Goal: Task Accomplishment & Management: Complete application form

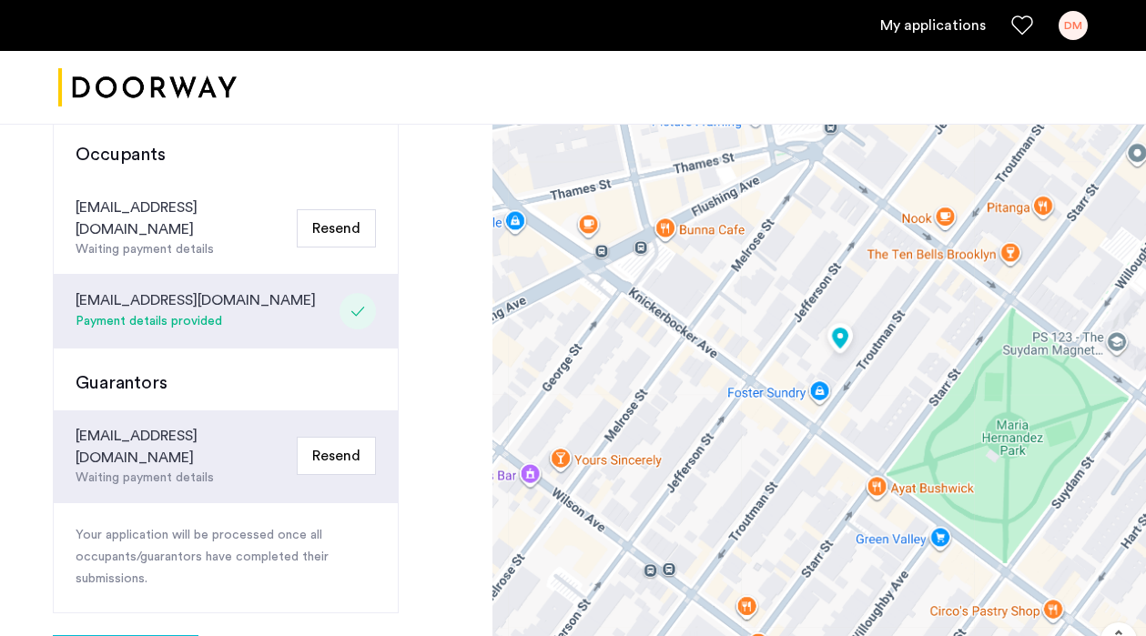
scroll to position [481, 0]
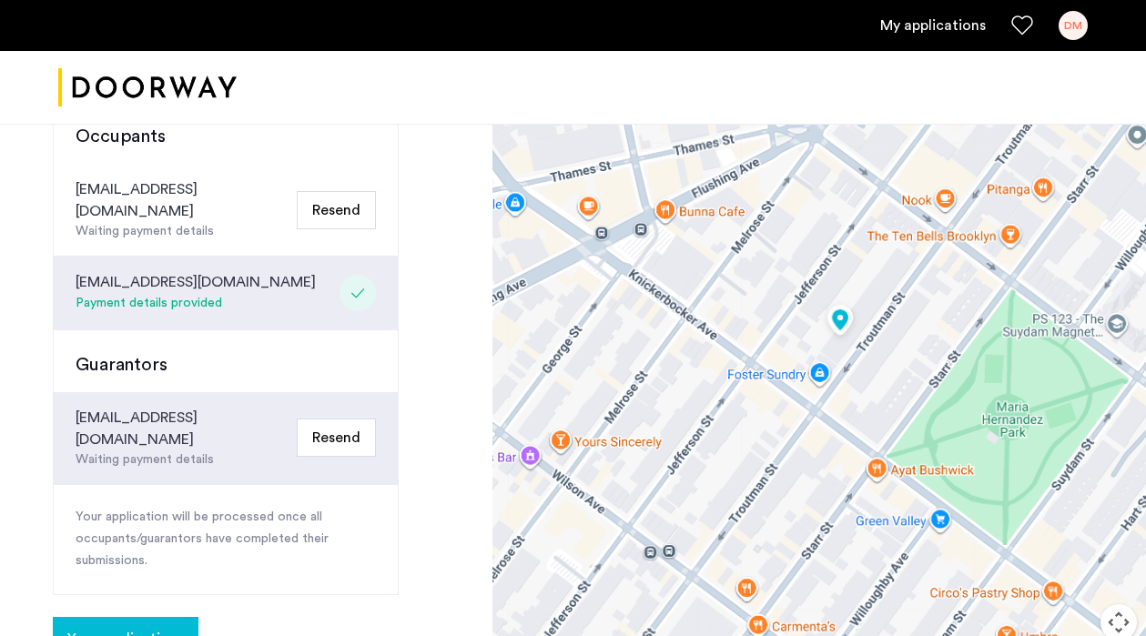
click at [248, 257] on div "[EMAIL_ADDRESS][DOMAIN_NAME] Payment details provided" at bounding box center [226, 294] width 344 height 74
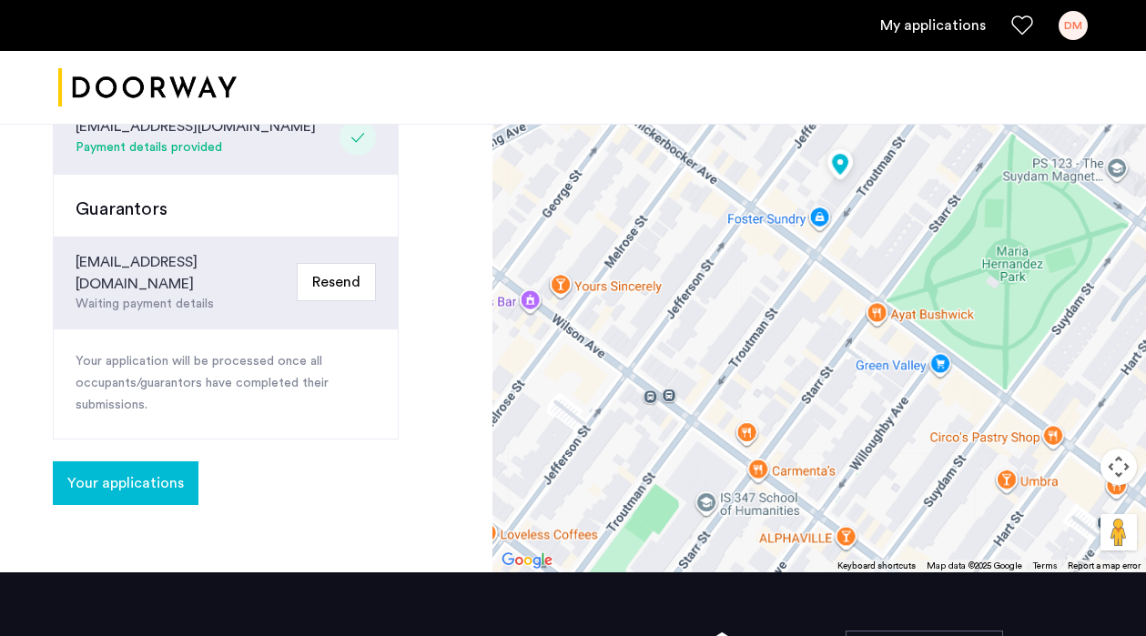
scroll to position [663, 0]
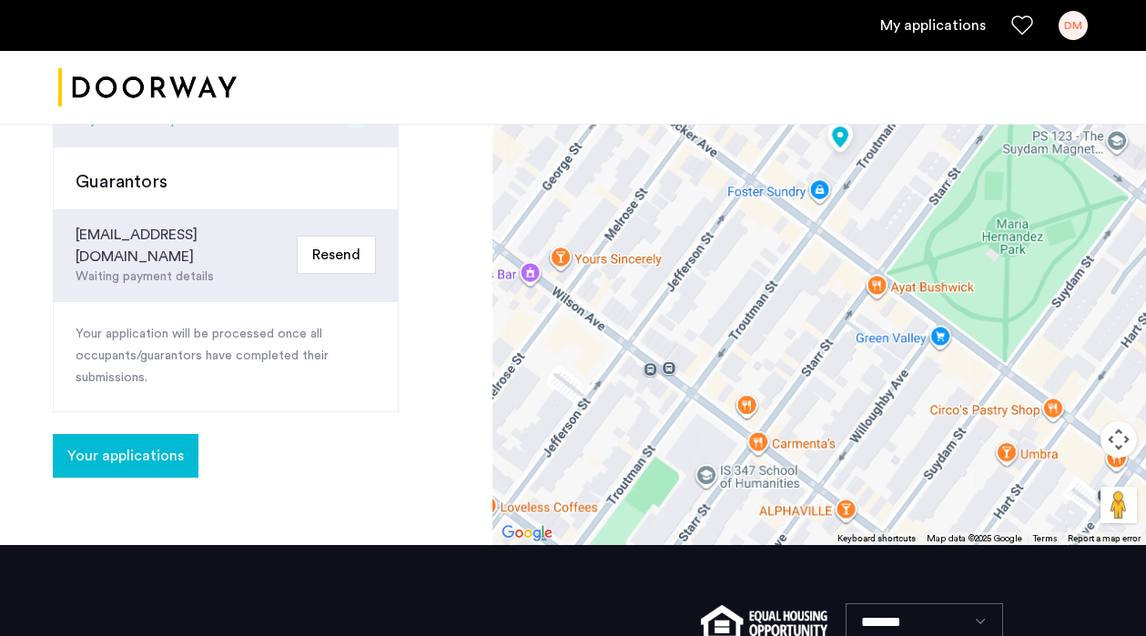
click at [141, 445] on span "Your applications" at bounding box center [125, 456] width 116 height 22
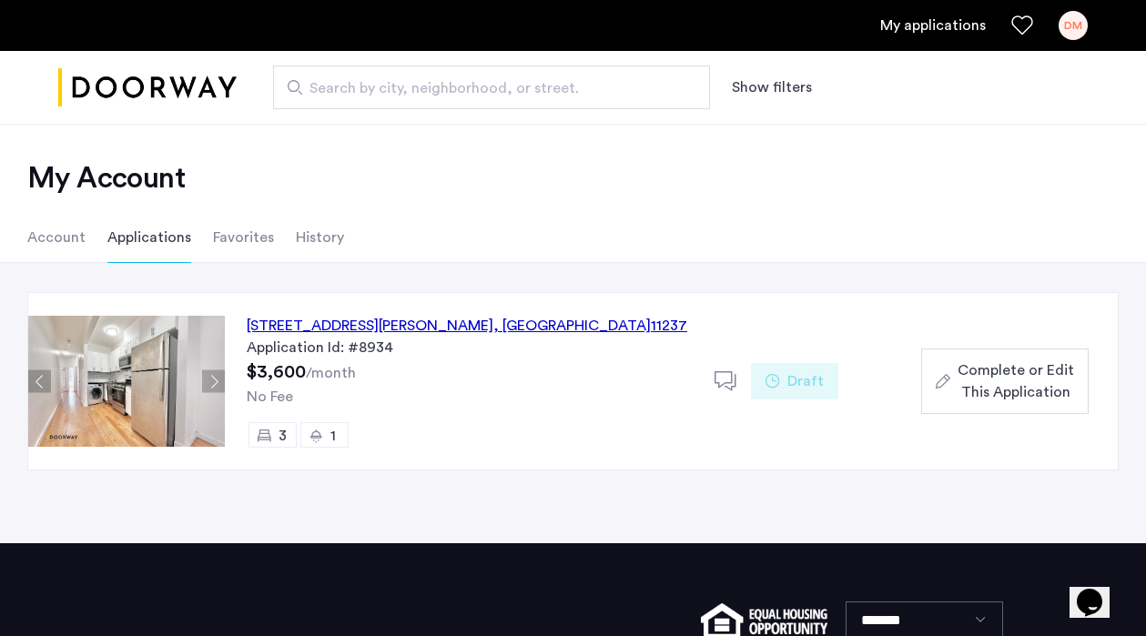
click at [1010, 375] on span "Complete or Edit This Application" at bounding box center [1015, 381] width 116 height 44
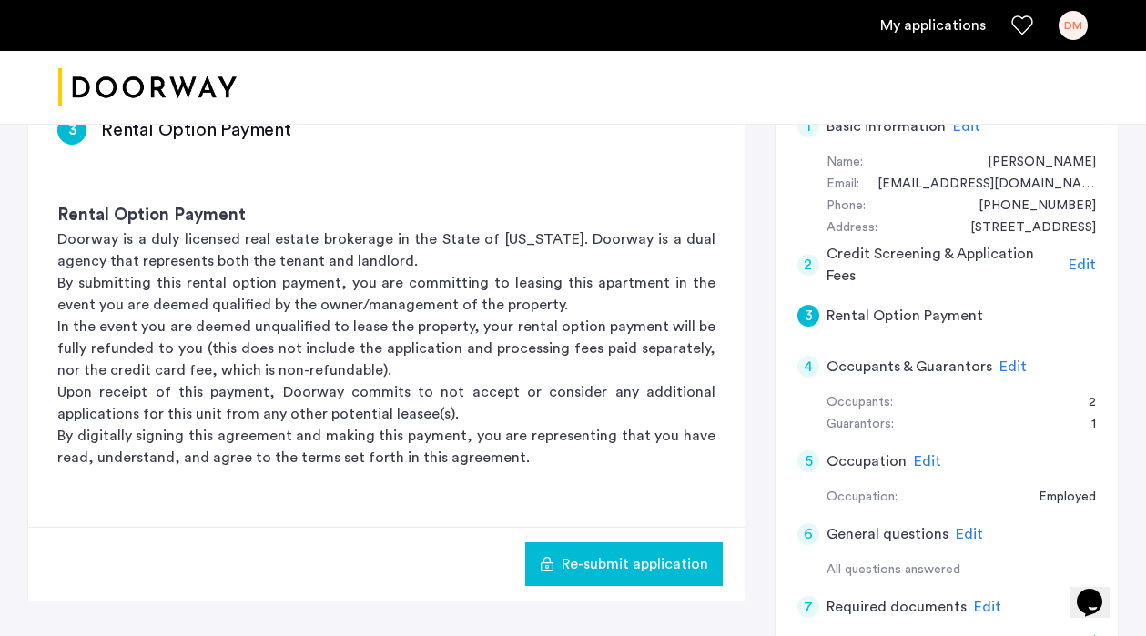
scroll to position [162, 0]
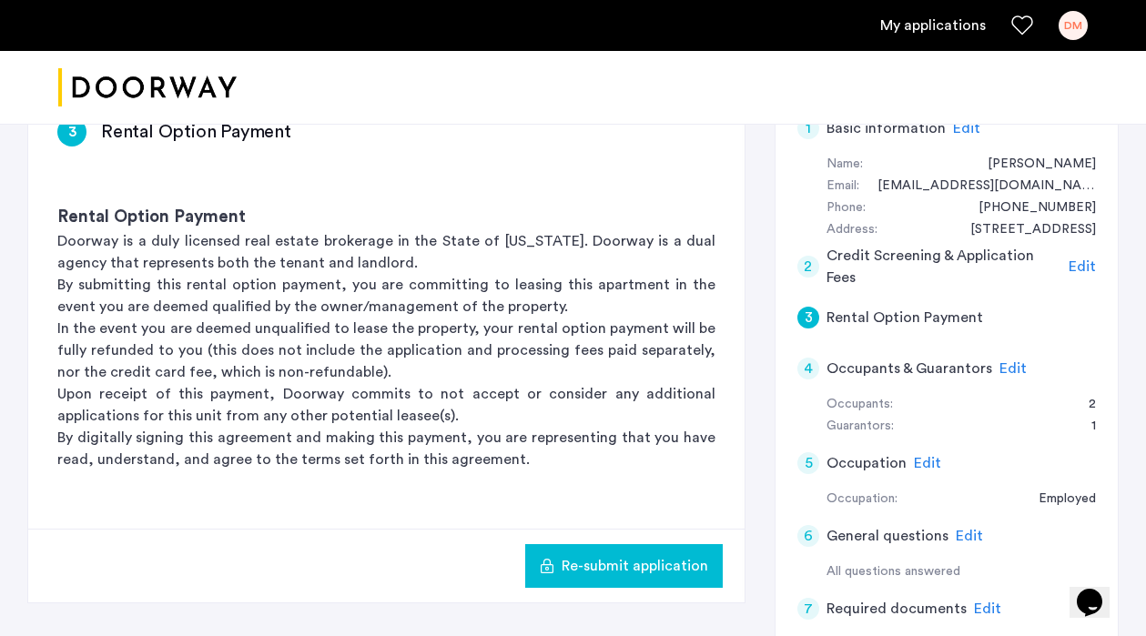
click at [1078, 263] on span "Edit" at bounding box center [1081, 266] width 27 height 15
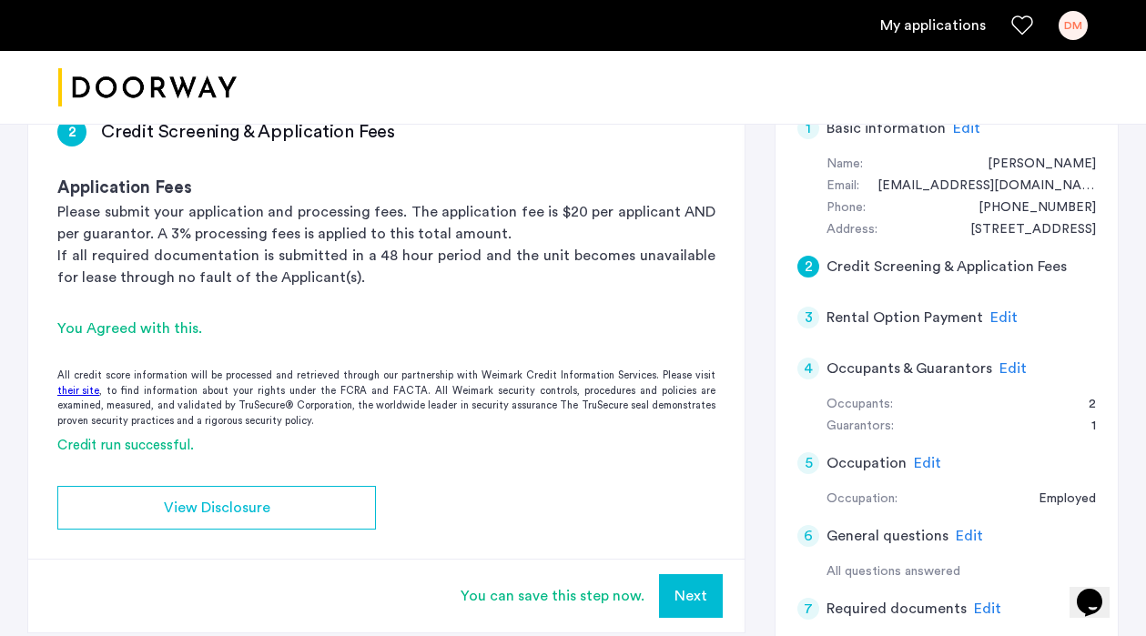
click at [996, 316] on span "Edit" at bounding box center [1003, 317] width 27 height 15
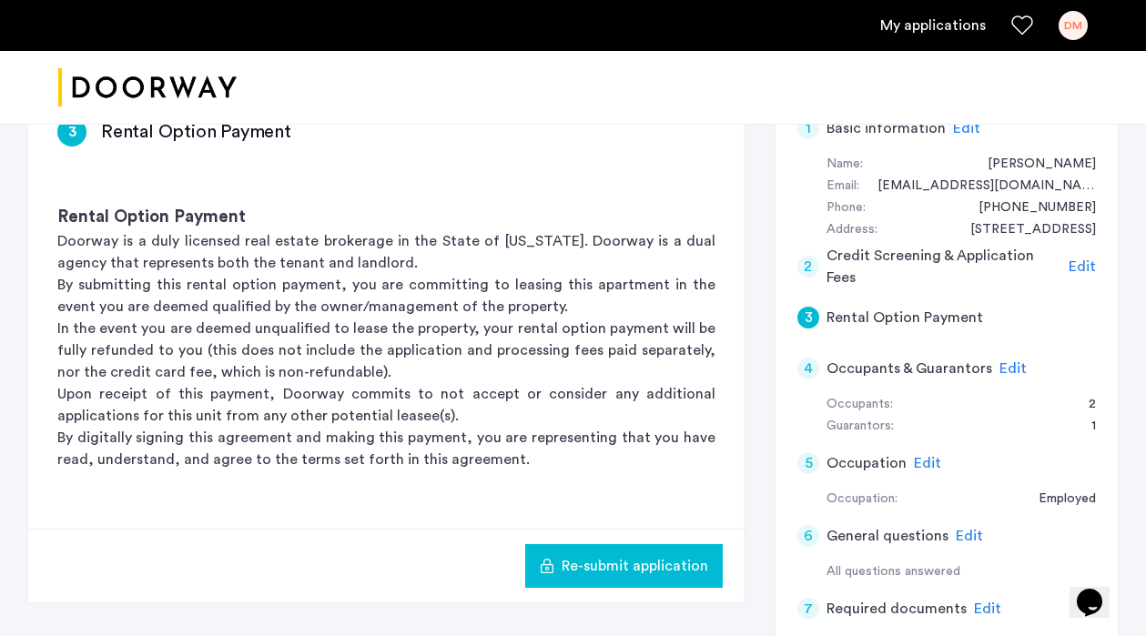
click at [1008, 363] on span "Edit" at bounding box center [1012, 368] width 27 height 15
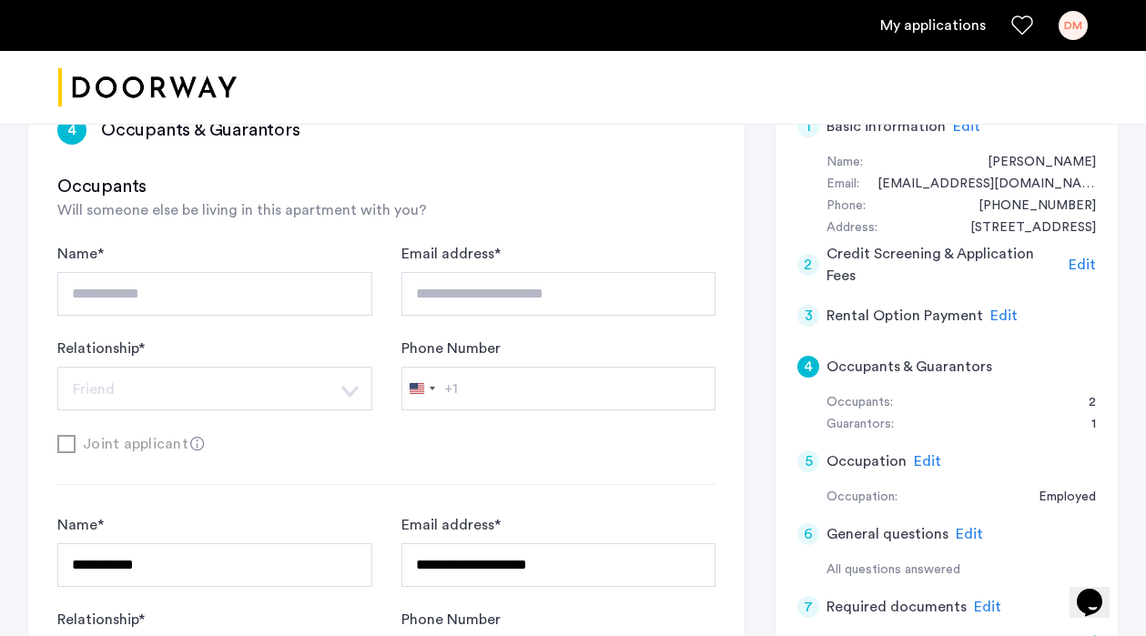
scroll to position [163, 0]
click at [1086, 267] on span "Edit" at bounding box center [1081, 265] width 27 height 15
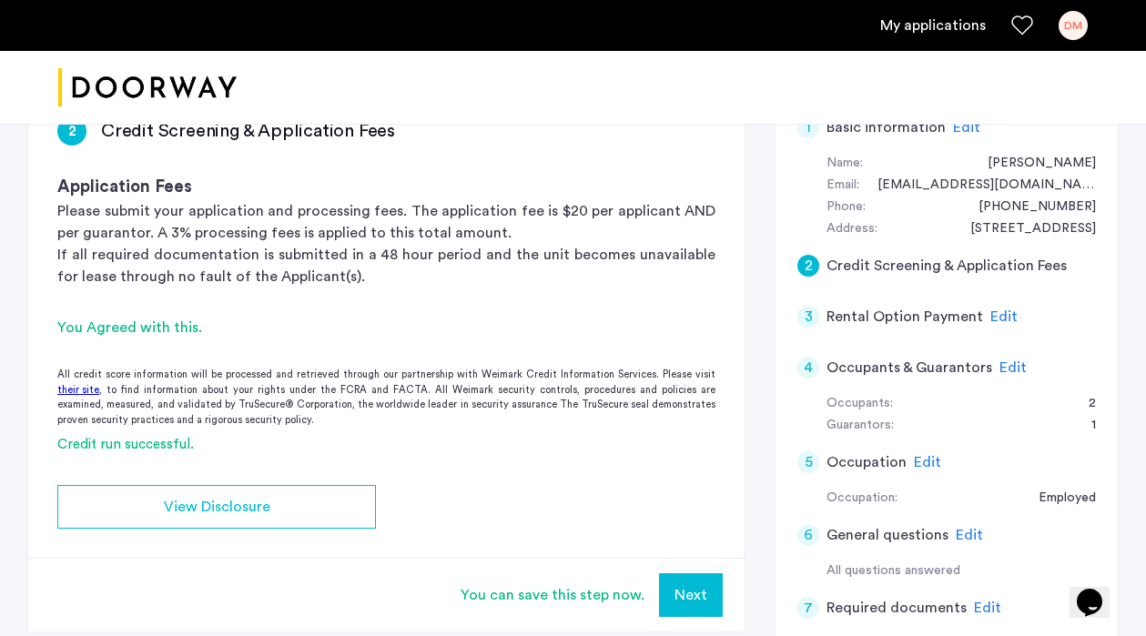
click at [1001, 320] on span "Edit" at bounding box center [1003, 316] width 27 height 15
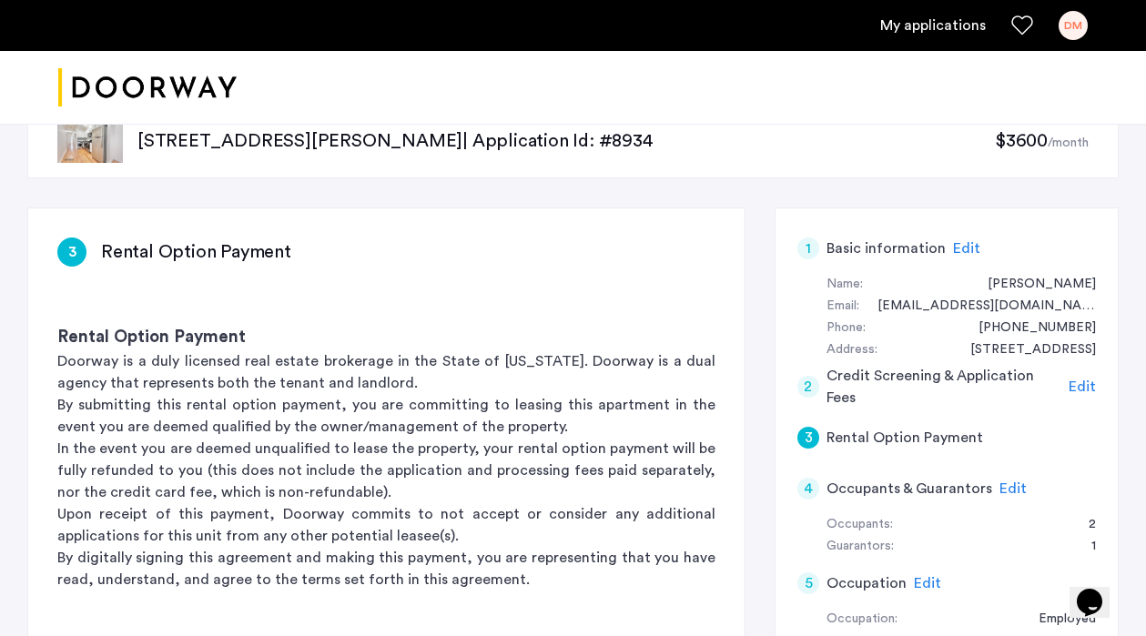
scroll to position [0, 0]
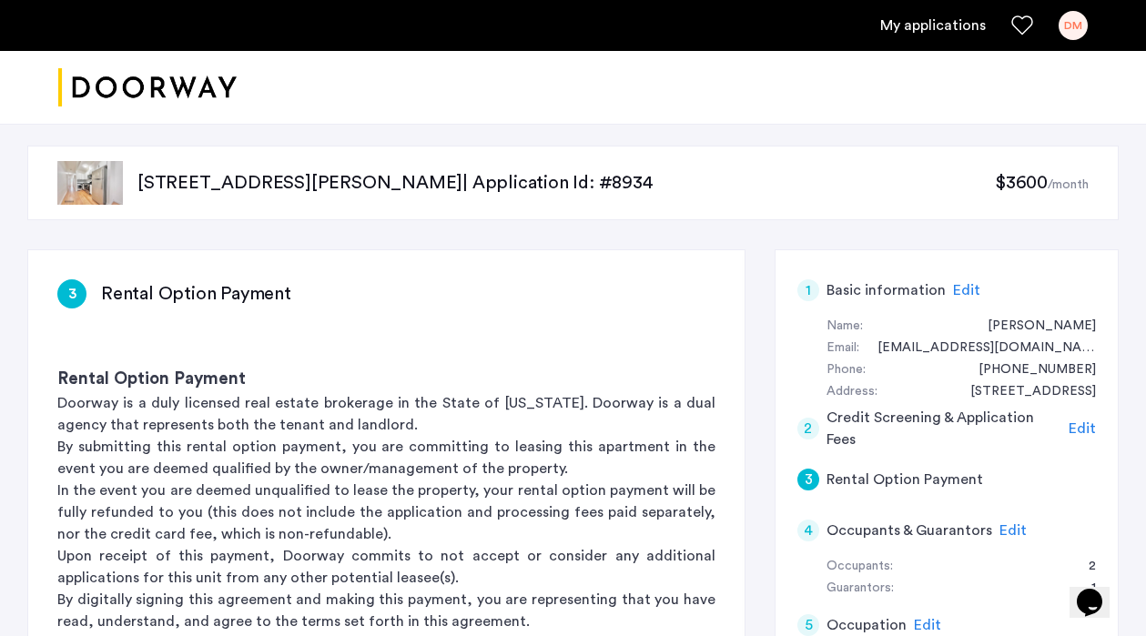
click at [1010, 186] on span "$3600" at bounding box center [1021, 183] width 53 height 18
click at [1020, 186] on span "$3600" at bounding box center [1021, 183] width 53 height 18
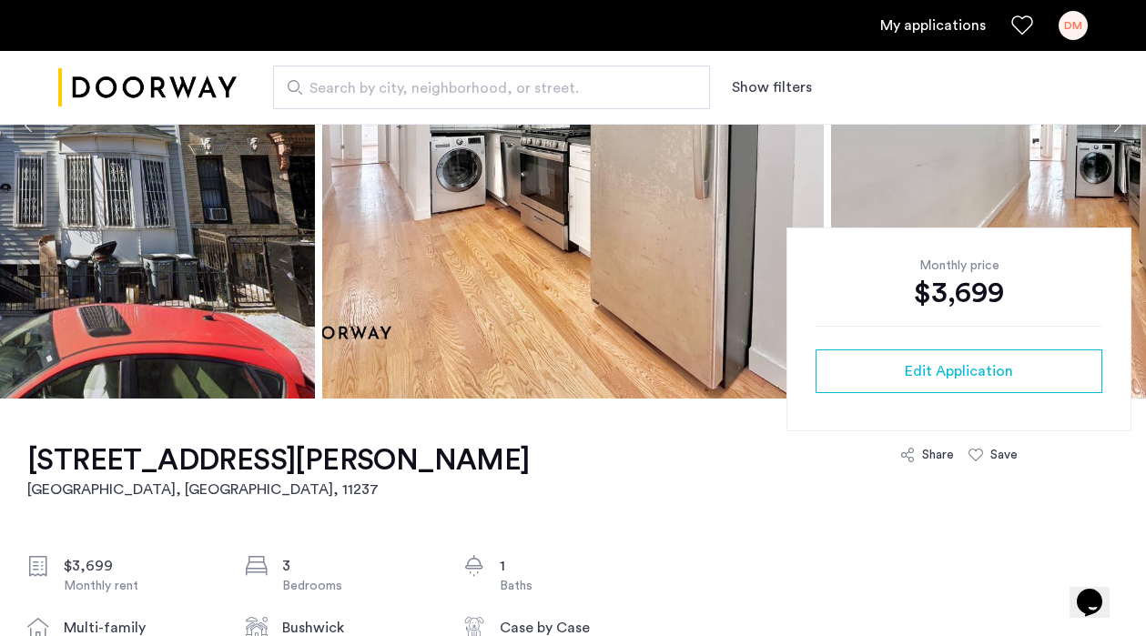
scroll to position [274, 0]
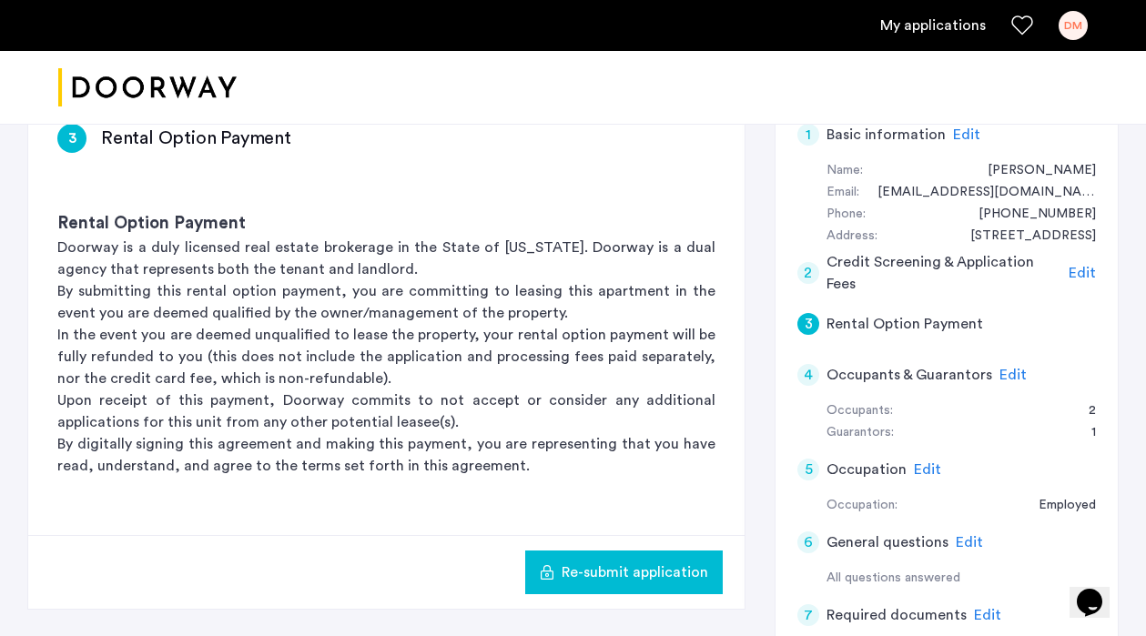
scroll to position [164, 0]
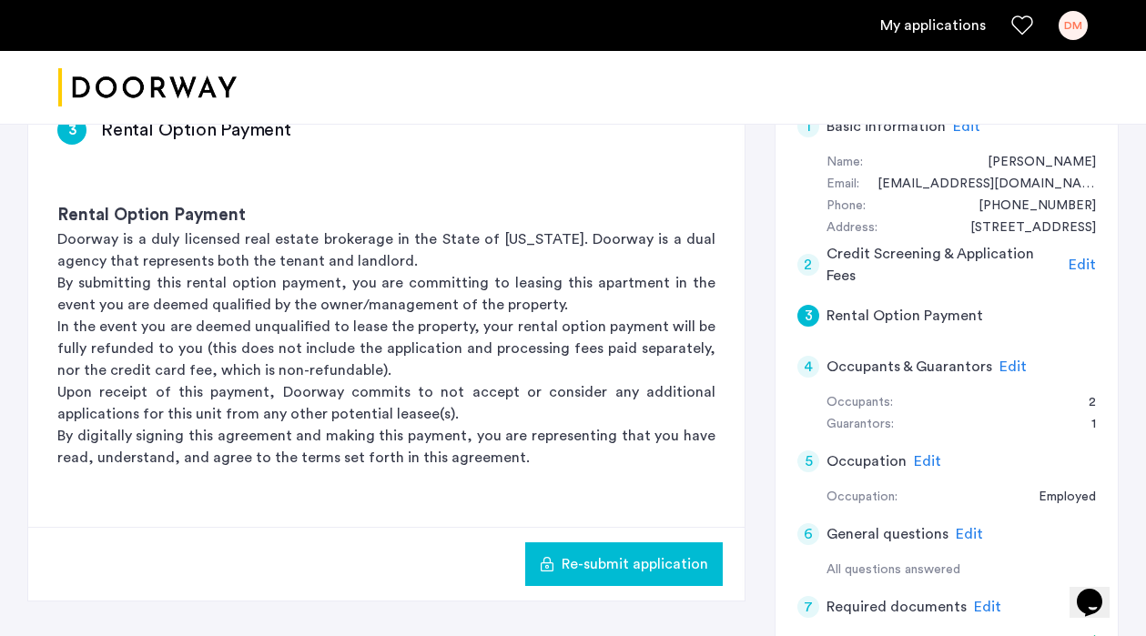
click at [1003, 365] on span "Edit" at bounding box center [1012, 366] width 27 height 15
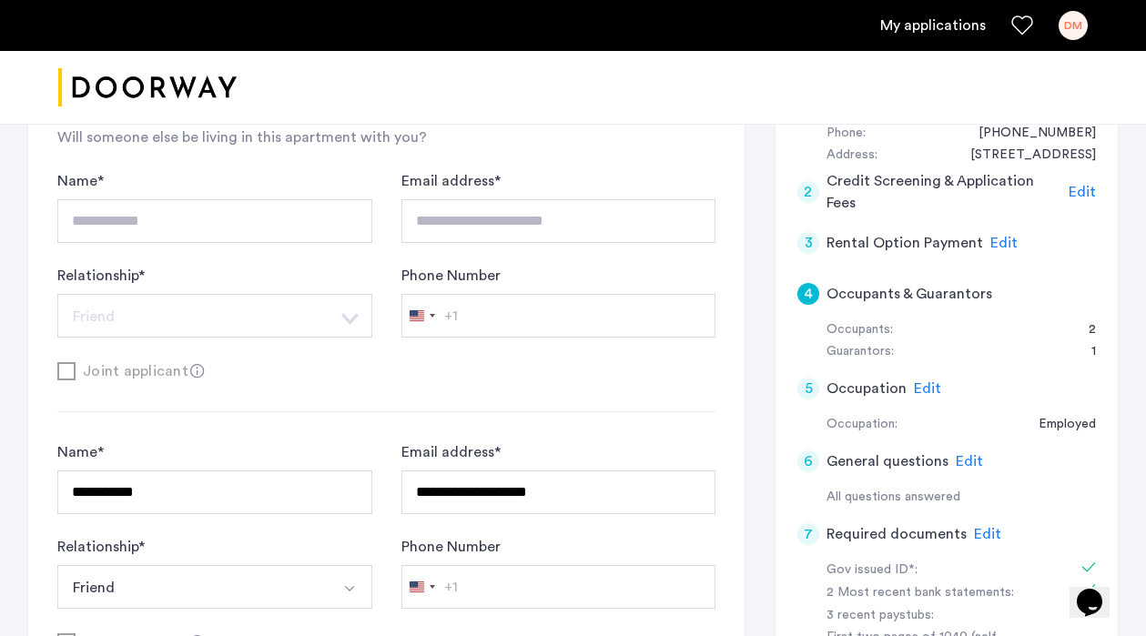
scroll to position [224, 0]
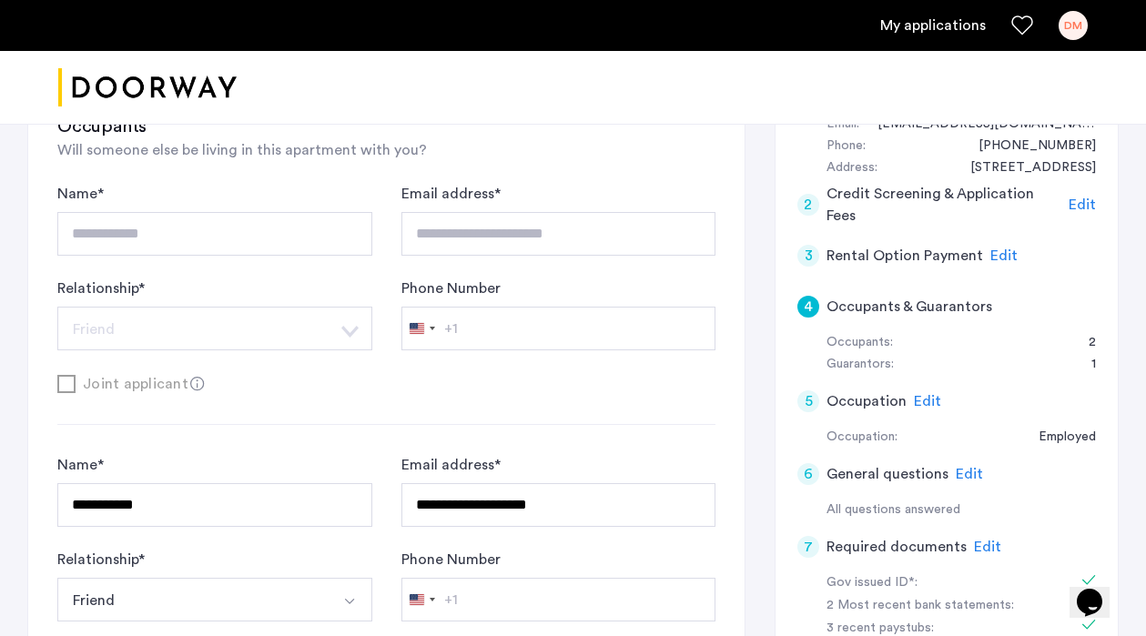
click at [1004, 254] on span "Edit" at bounding box center [1003, 255] width 27 height 15
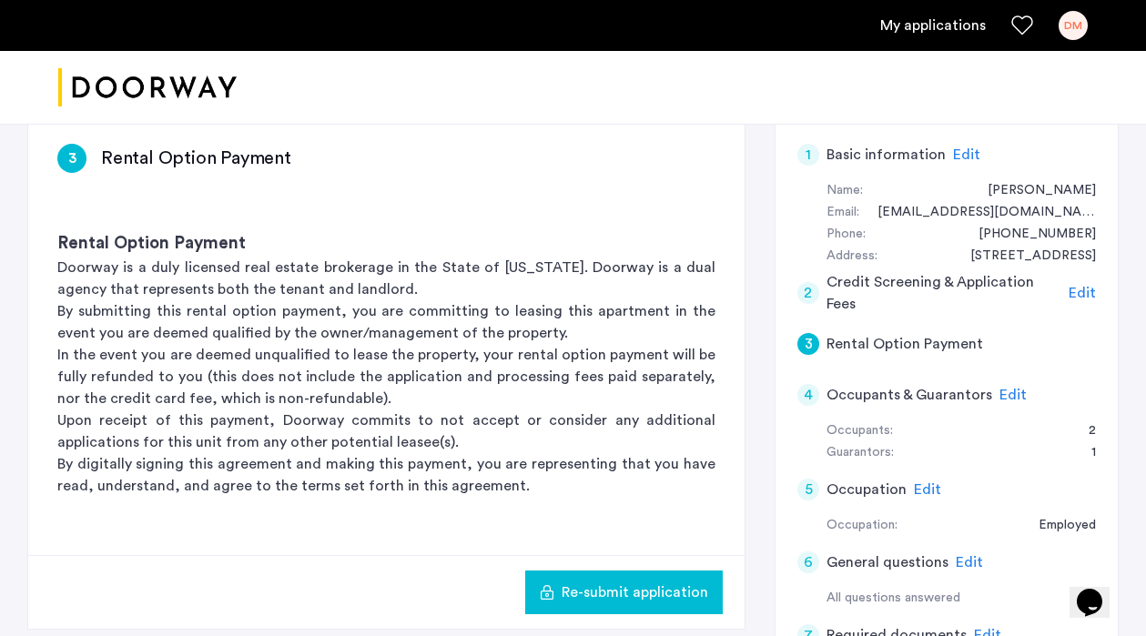
scroll to position [129, 0]
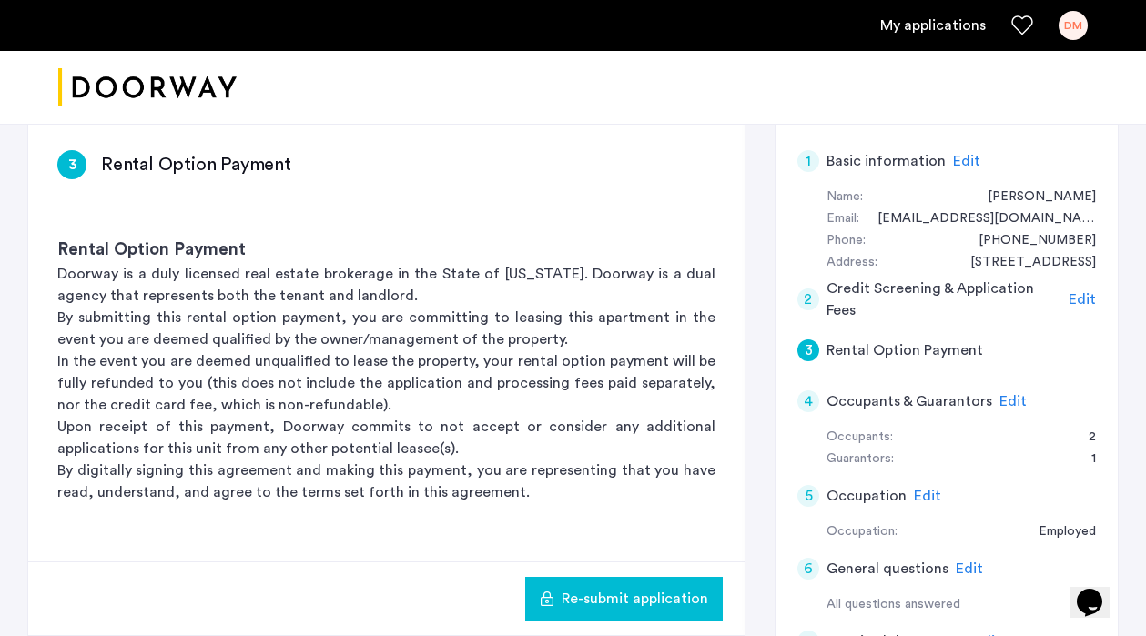
click at [1074, 299] on span "Edit" at bounding box center [1081, 299] width 27 height 15
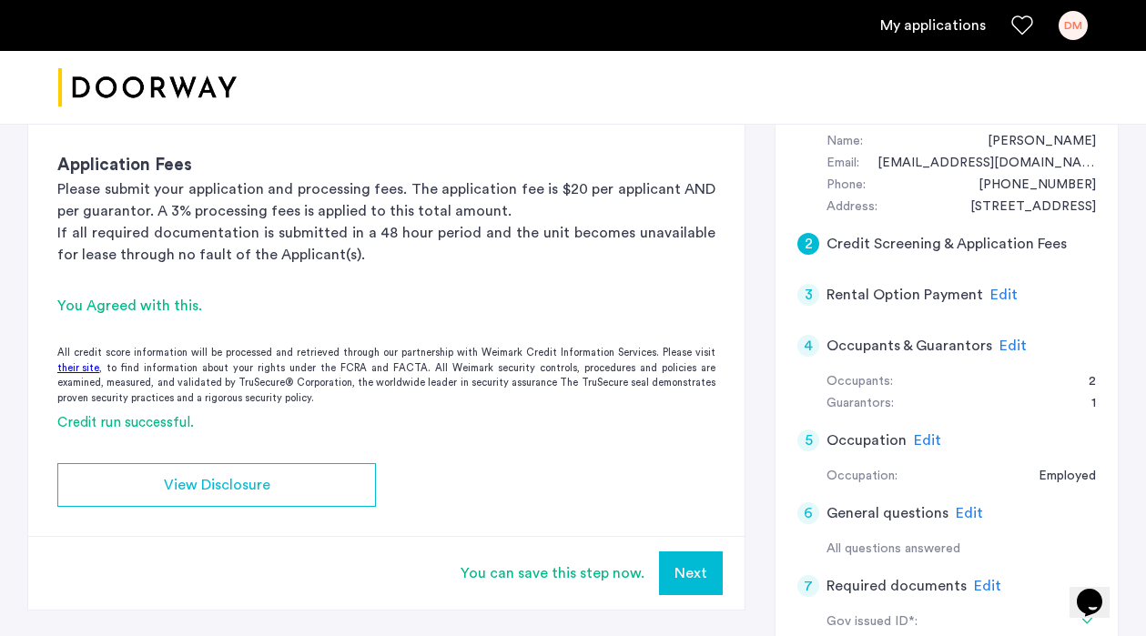
scroll to position [187, 0]
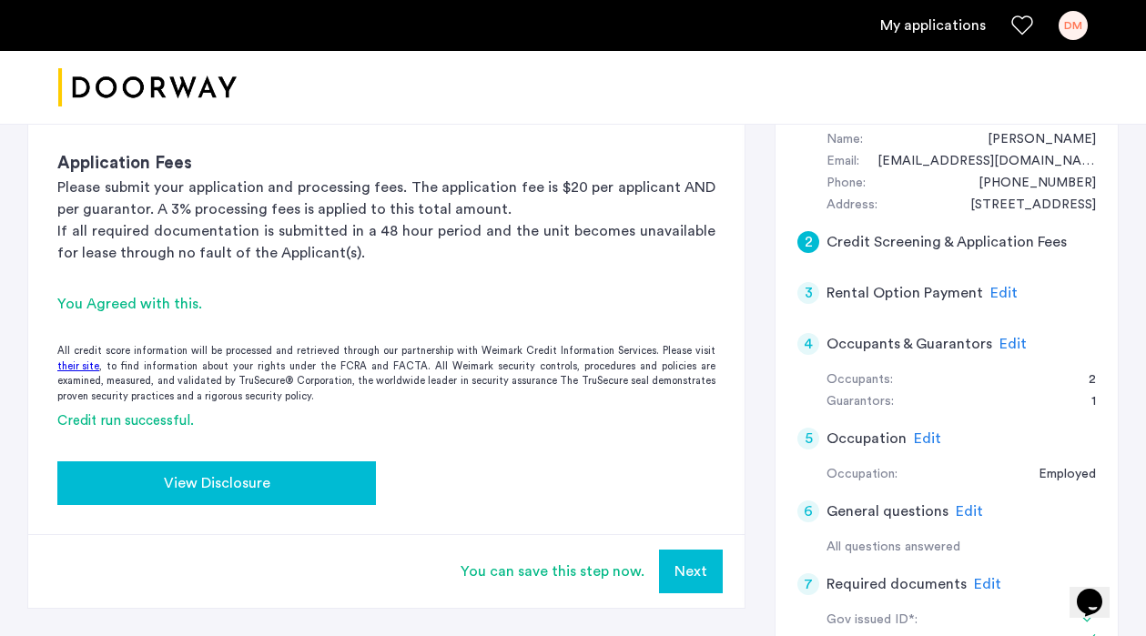
click at [345, 475] on div "View Disclosure" at bounding box center [216, 483] width 289 height 22
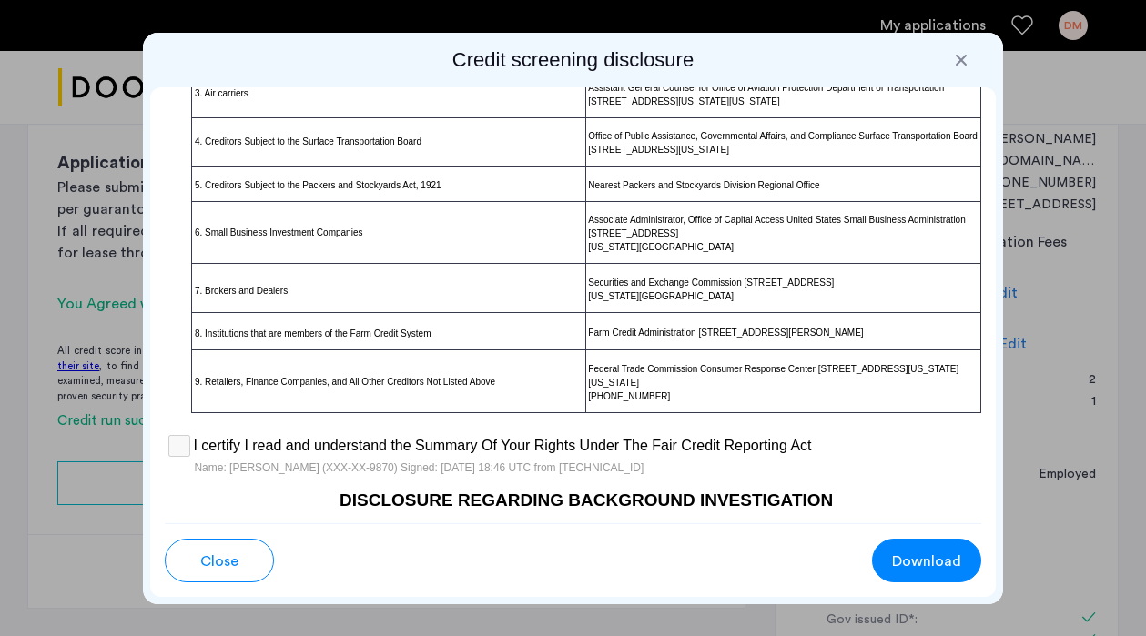
scroll to position [1632, 0]
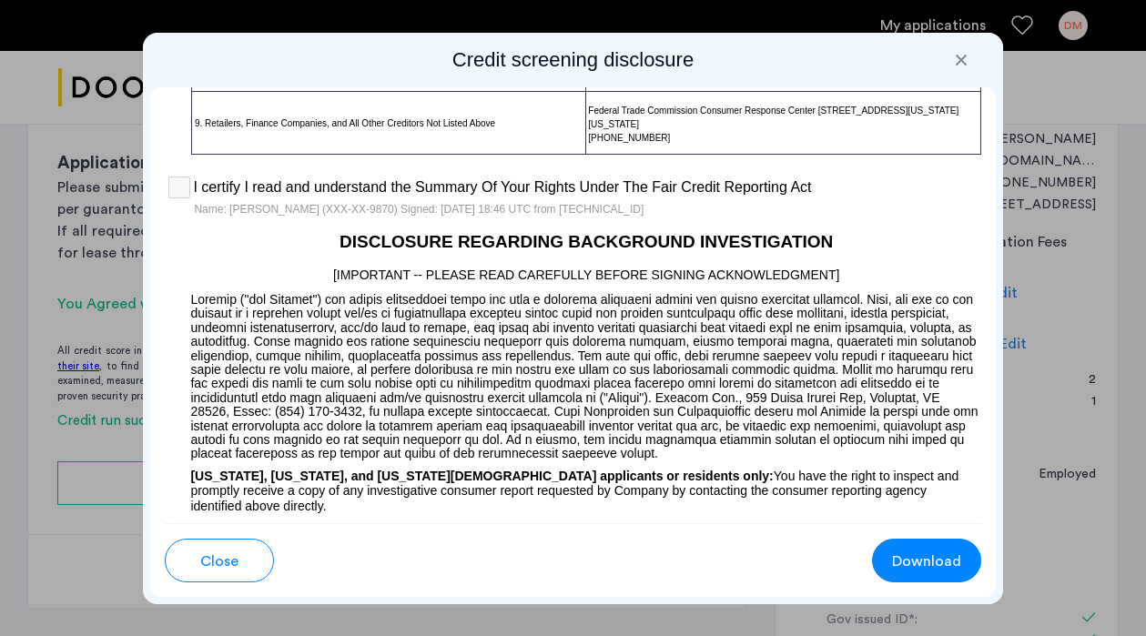
click at [966, 55] on div at bounding box center [961, 60] width 18 height 18
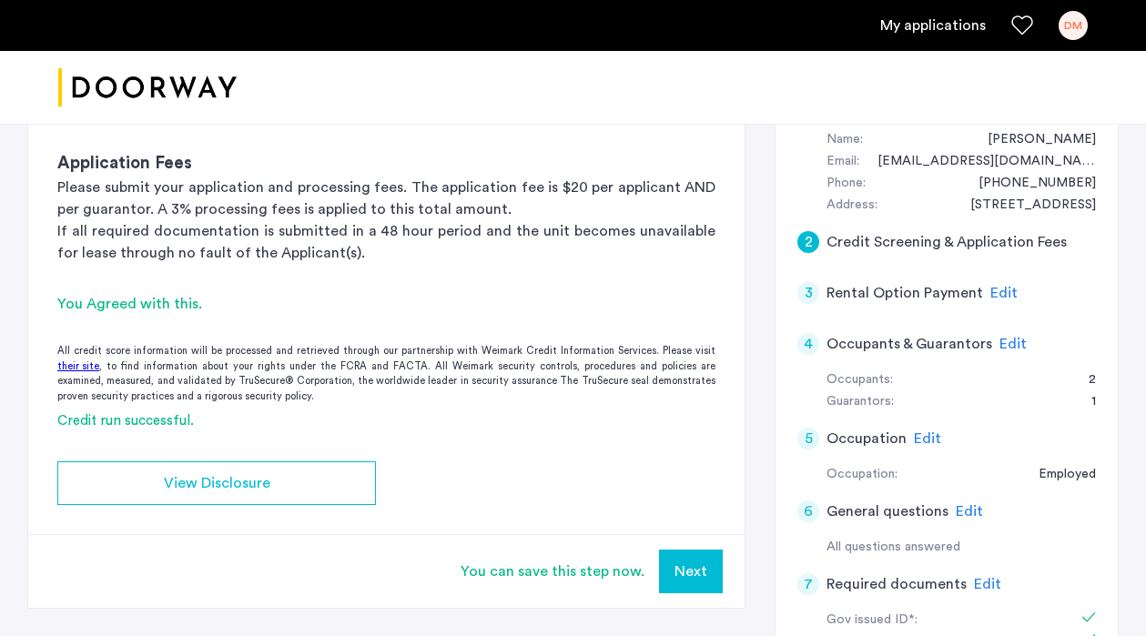
click at [1001, 294] on span "Edit" at bounding box center [1003, 293] width 27 height 15
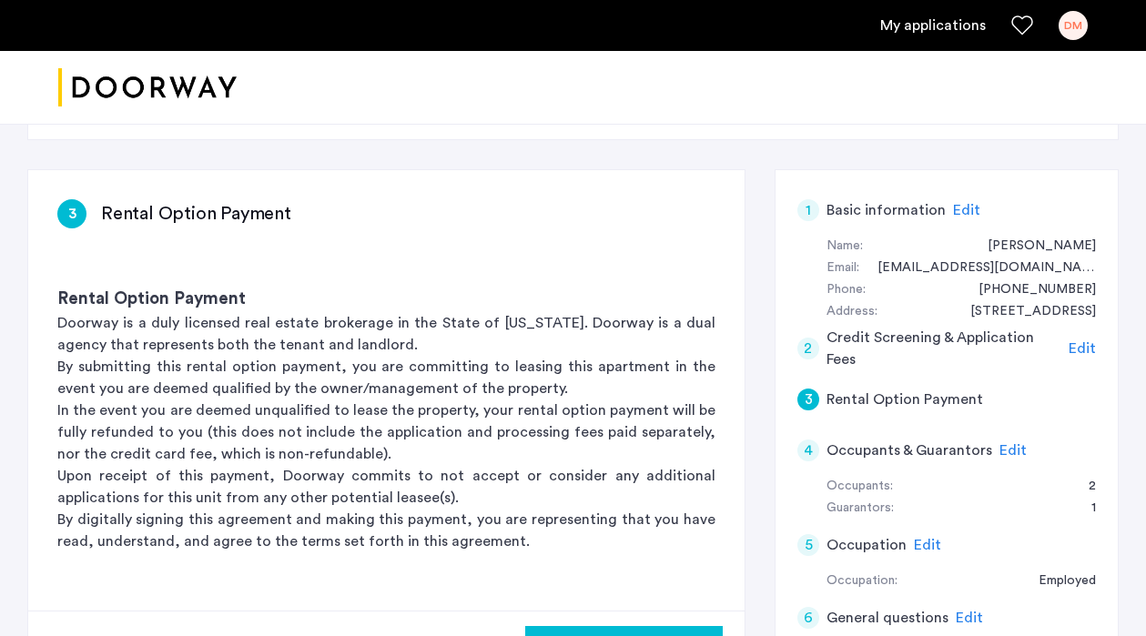
scroll to position [112, 0]
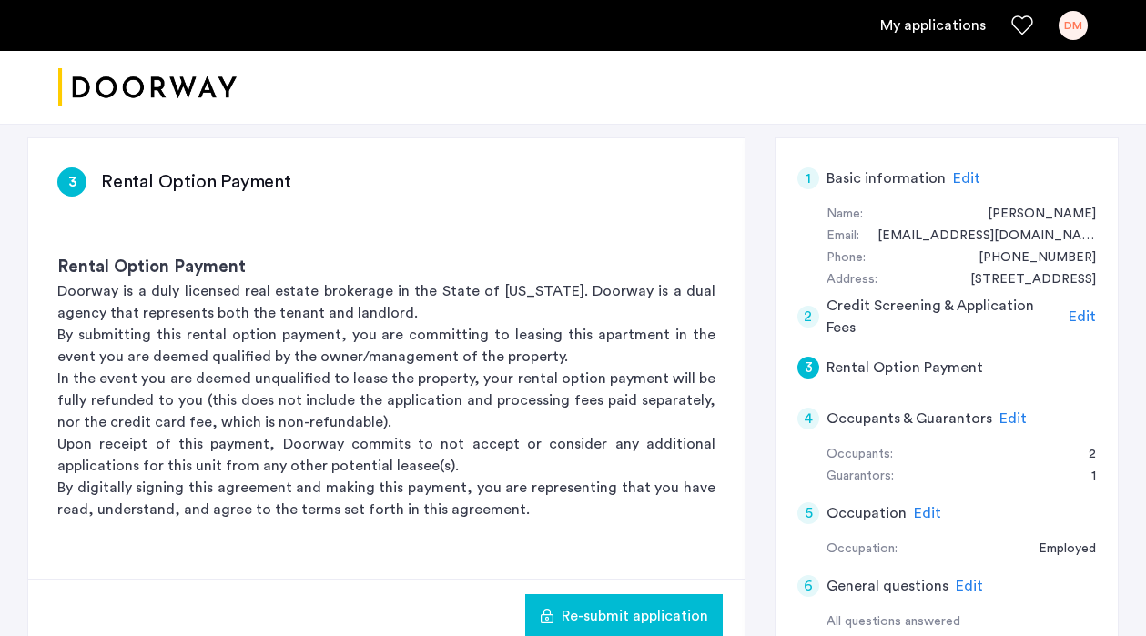
click at [1010, 417] on span "Edit" at bounding box center [1012, 418] width 27 height 15
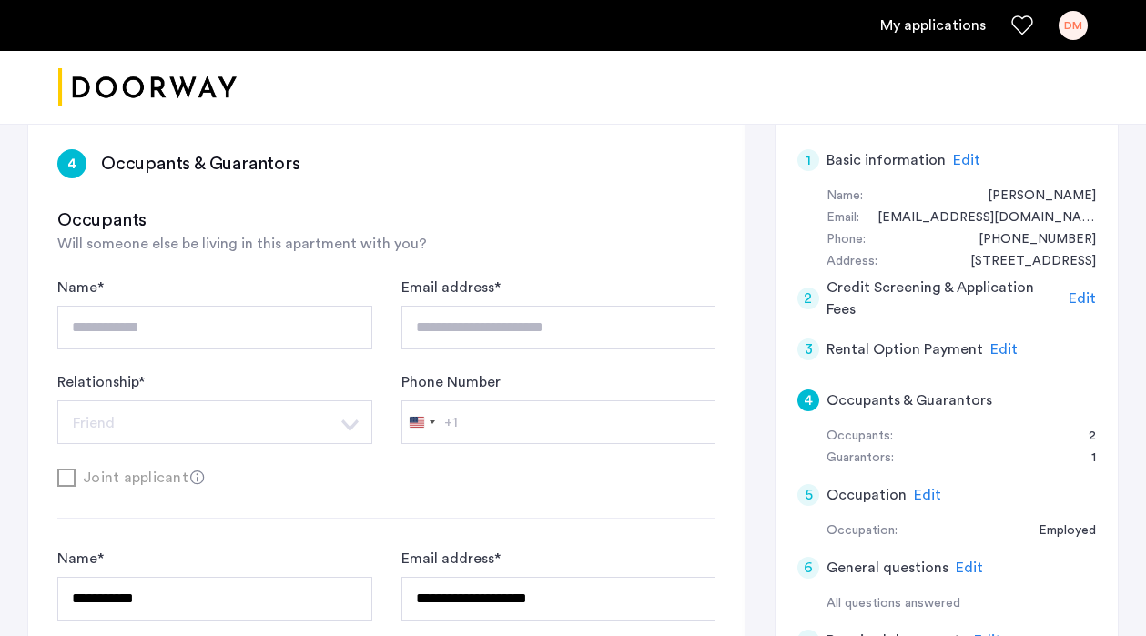
scroll to position [0, 0]
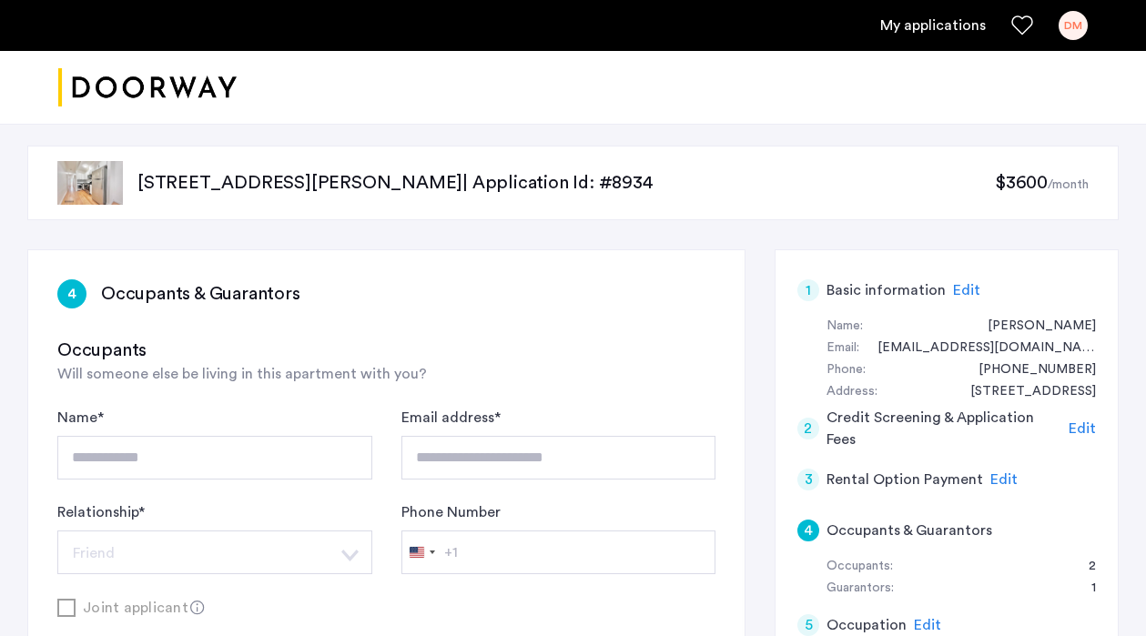
click at [97, 178] on img at bounding box center [90, 183] width 66 height 44
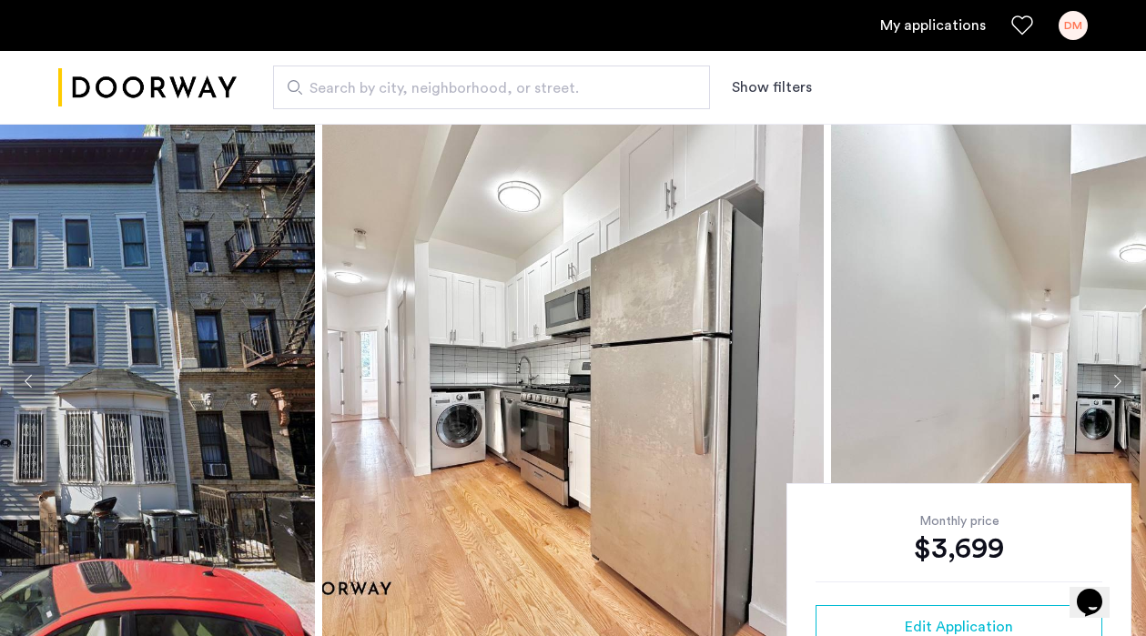
scroll to position [11, 0]
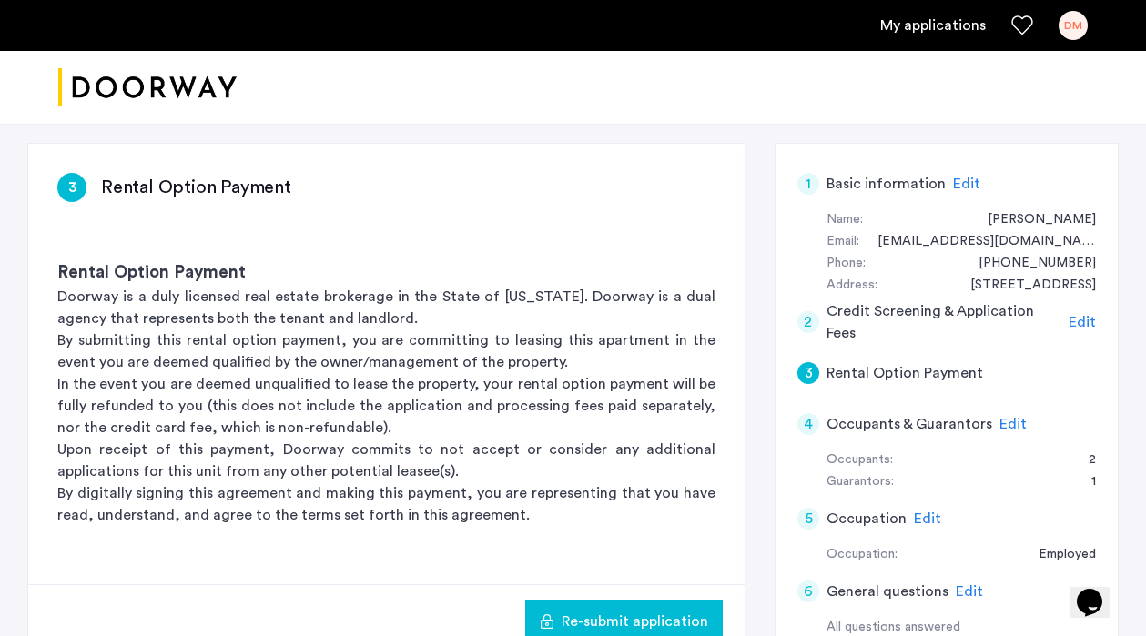
scroll to position [117, 0]
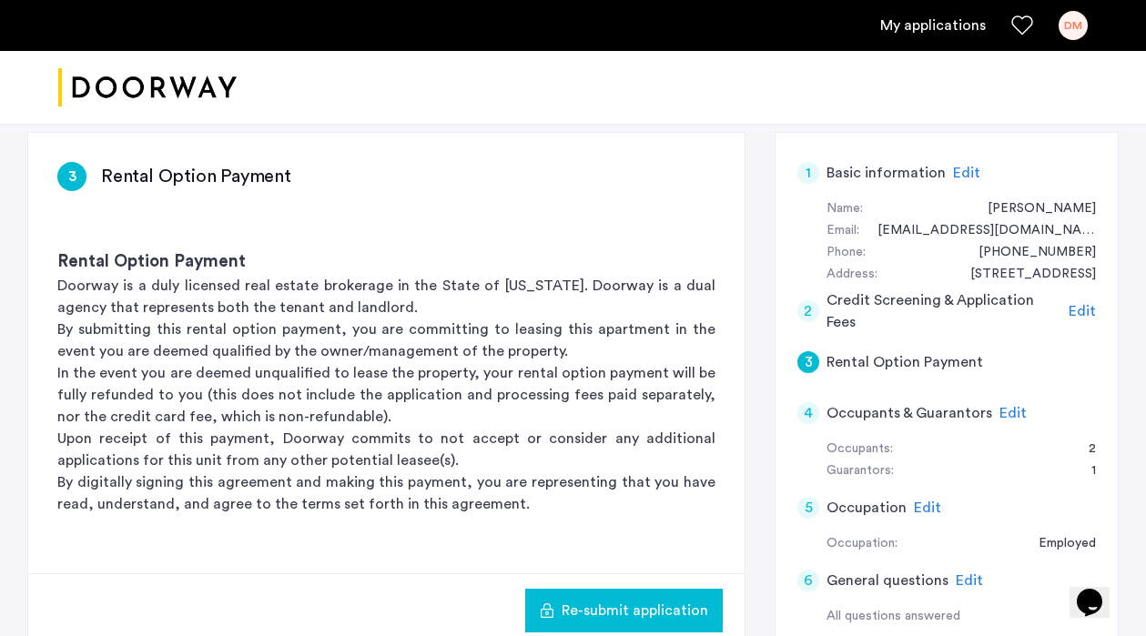
click at [513, 503] on p "By digitally signing this agreement and making this payment, you are representi…" at bounding box center [386, 493] width 658 height 44
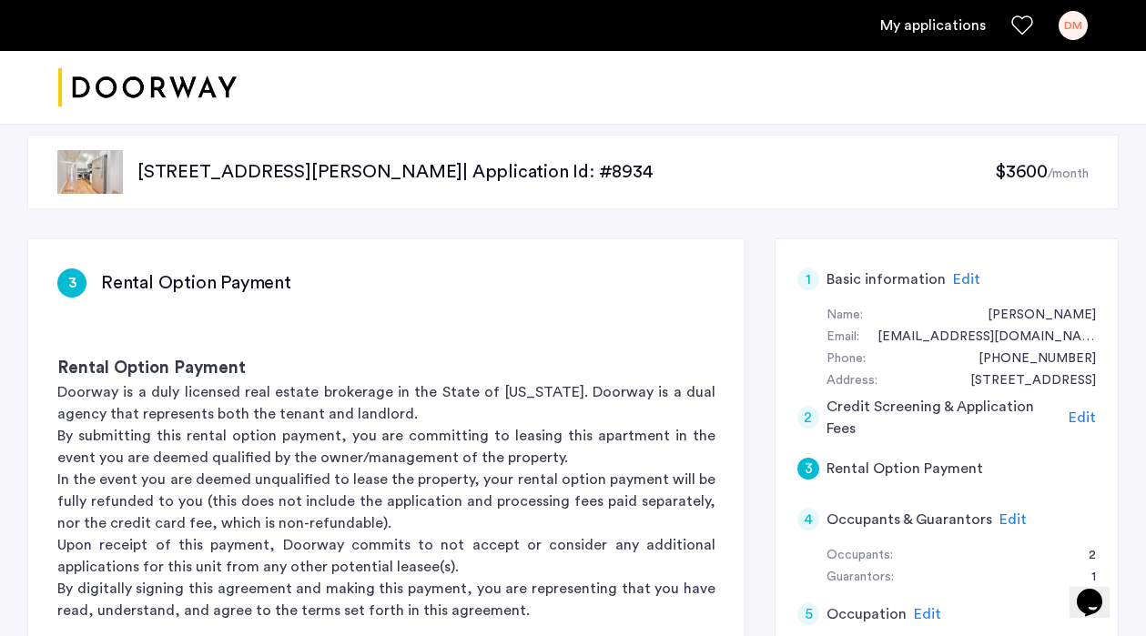
scroll to position [15, 0]
